Goal: Transaction & Acquisition: Subscribe to service/newsletter

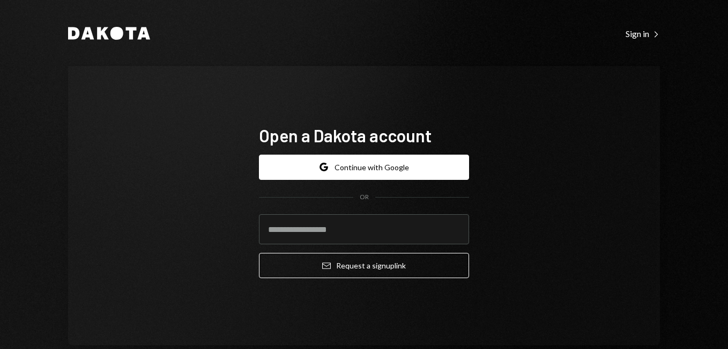
click at [369, 231] on input "email" at bounding box center [364, 229] width 210 height 30
type input "**********"
click at [259, 253] on button "Email Request a sign up link" at bounding box center [364, 265] width 210 height 25
